Goal: Task Accomplishment & Management: Use online tool/utility

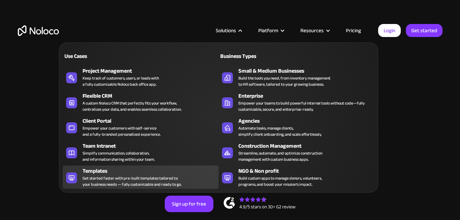
click at [207, 183] on div "Templates Get started faster with pre-built templates tailored to your business…" at bounding box center [149, 177] width 133 height 21
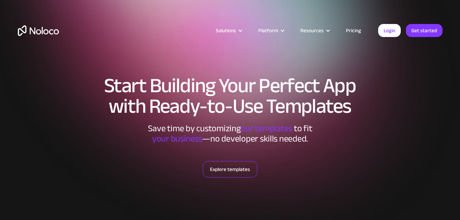
click at [235, 169] on link "Explore templates" at bounding box center [230, 169] width 54 height 16
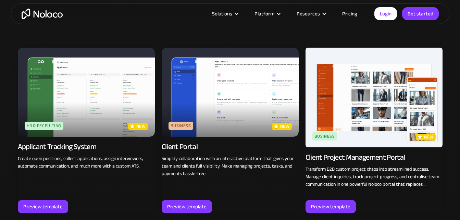
scroll to position [454, 0]
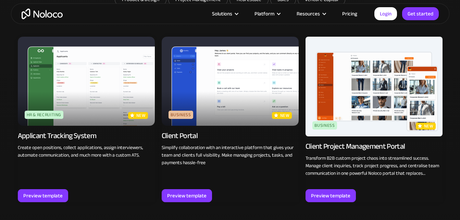
click at [192, 144] on div "Client Portal" at bounding box center [230, 137] width 137 height 13
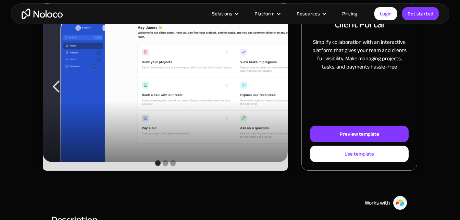
scroll to position [123, 0]
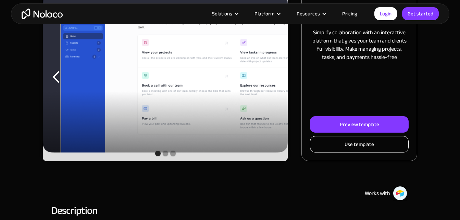
click at [384, 140] on link "Use template" at bounding box center [359, 144] width 99 height 16
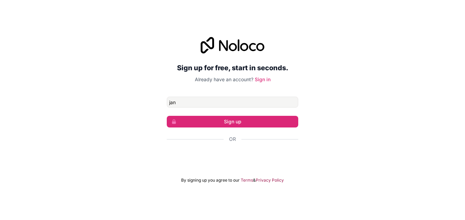
type input "[EMAIL_ADDRESS][DOMAIN_NAME]"
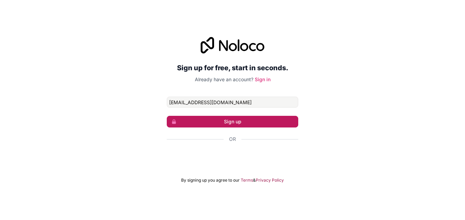
click at [218, 118] on button "Sign up" at bounding box center [233, 122] width 132 height 12
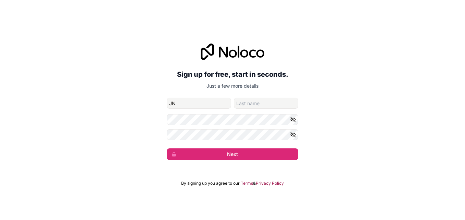
type input "J"
type input "JANINE"
click at [254, 104] on input "family-name" at bounding box center [266, 103] width 64 height 11
type input "VAN NIEKERK"
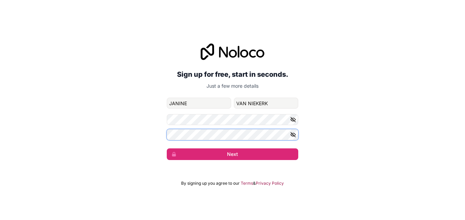
click at [167, 148] on button "Next" at bounding box center [233, 154] width 132 height 12
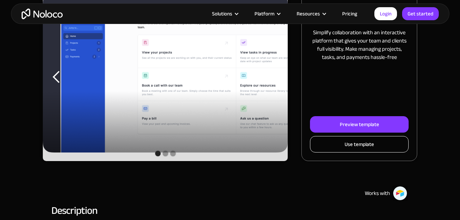
click at [377, 145] on link "Use template" at bounding box center [359, 144] width 99 height 16
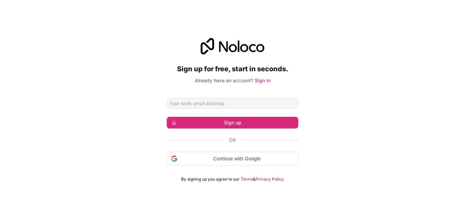
type input "[PERSON_NAME][EMAIL_ADDRESS][DOMAIN_NAME]"
click at [259, 79] on link "Sign in" at bounding box center [263, 80] width 16 height 6
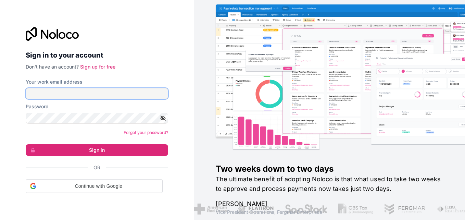
type input "[EMAIL_ADDRESS][DOMAIN_NAME]"
click at [147, 97] on input "[EMAIL_ADDRESS][DOMAIN_NAME]" at bounding box center [97, 93] width 143 height 11
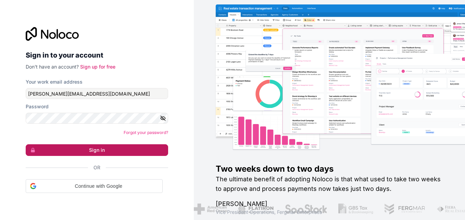
click at [144, 155] on button "Sign in" at bounding box center [97, 150] width 143 height 12
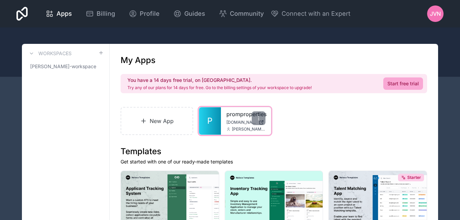
click at [238, 125] on div "promproperties promproperties.noloco.co janine@promprop.co.za" at bounding box center [246, 120] width 50 height 27
click at [261, 118] on icon at bounding box center [258, 117] width 5 height 5
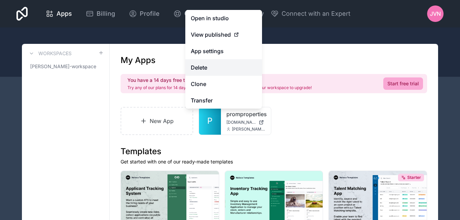
click at [201, 66] on button "Delete" at bounding box center [223, 67] width 77 height 16
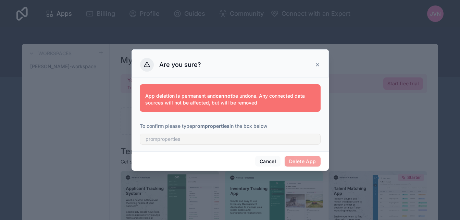
click at [297, 158] on span "Delete App" at bounding box center [303, 161] width 36 height 11
click at [248, 104] on p "App deletion is permanent and cannot be undone. Any connected data sources will…" at bounding box center [230, 99] width 170 height 14
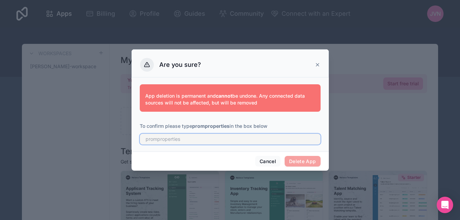
click at [194, 138] on input "text" at bounding box center [230, 139] width 181 height 11
click at [231, 141] on input "promproprties" at bounding box center [230, 139] width 181 height 11
click at [180, 140] on input "promproprties" at bounding box center [230, 139] width 181 height 11
type input "promproperties"
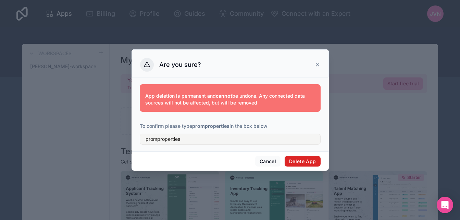
click at [305, 158] on button "Delete App" at bounding box center [303, 161] width 36 height 11
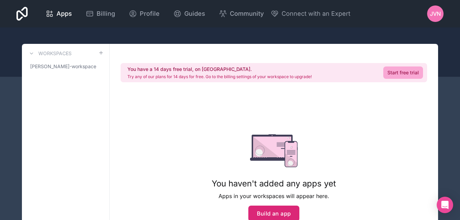
click at [281, 214] on button "Build an app" at bounding box center [273, 214] width 51 height 16
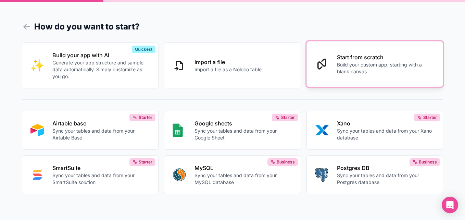
click at [358, 63] on p "Build your custom app, starting with a blank canvas" at bounding box center [386, 68] width 98 height 14
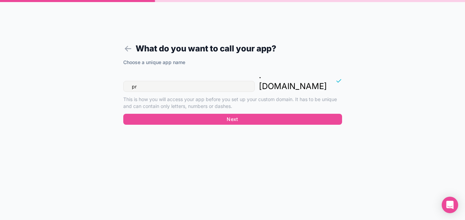
type input "p"
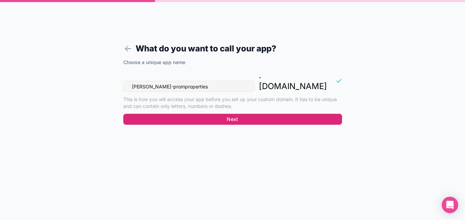
type input "janine-promproperties"
click at [232, 114] on button "Next" at bounding box center [232, 119] width 219 height 11
